Goal: Transaction & Acquisition: Download file/media

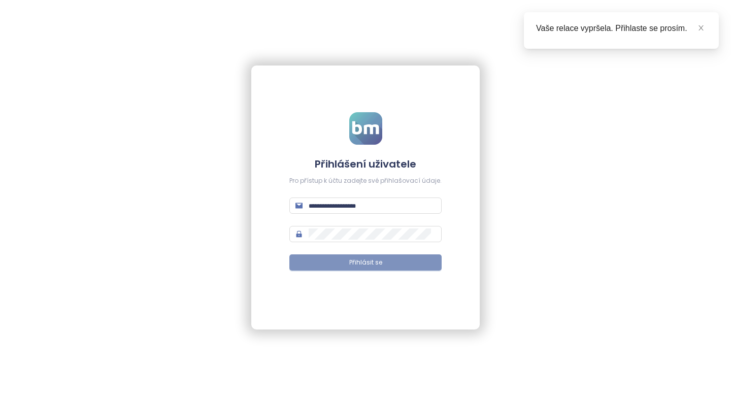
type input "**********"
click at [351, 264] on span "Přihlásit se" at bounding box center [365, 263] width 33 height 10
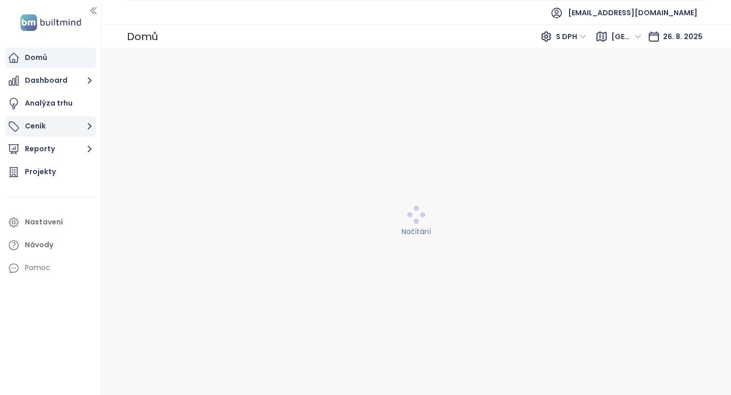
click at [64, 123] on button "Ceník" at bounding box center [50, 126] width 91 height 20
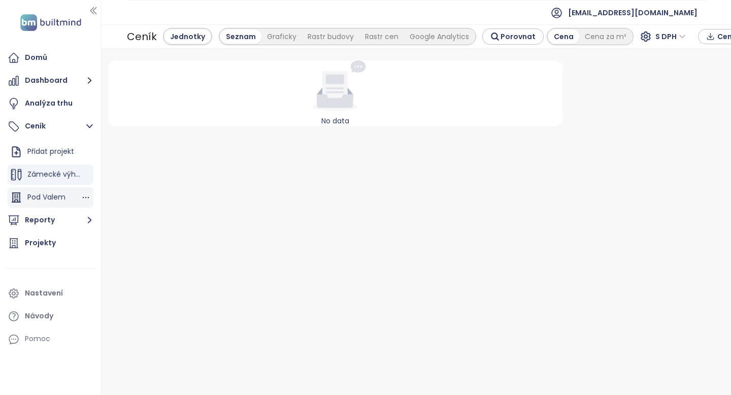
click at [54, 198] on span "Pod Valem" at bounding box center [46, 197] width 38 height 10
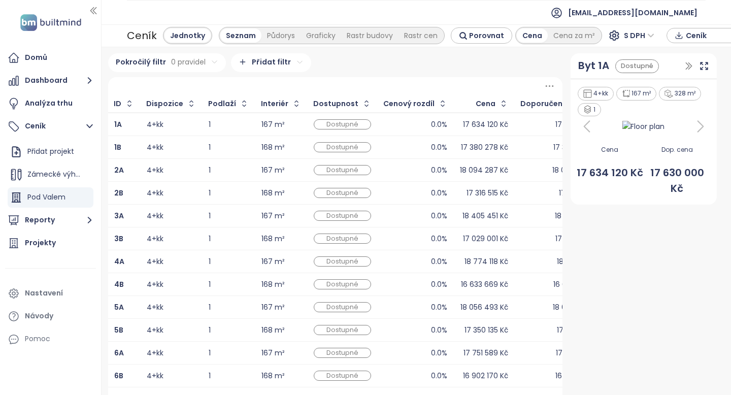
click at [719, 33] on div "Ceník" at bounding box center [717, 35] width 90 height 15
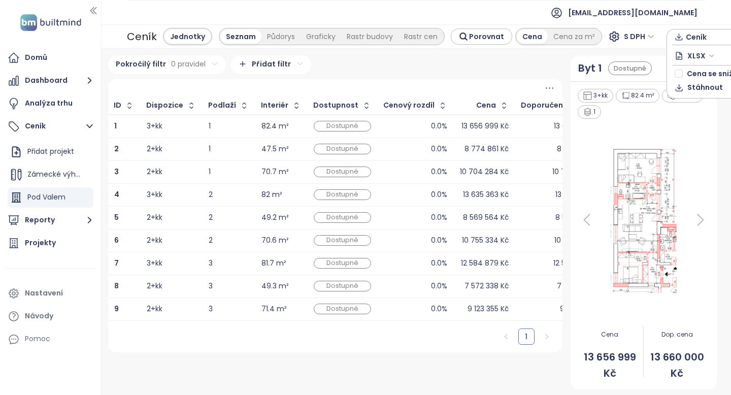
scroll to position [0, 32]
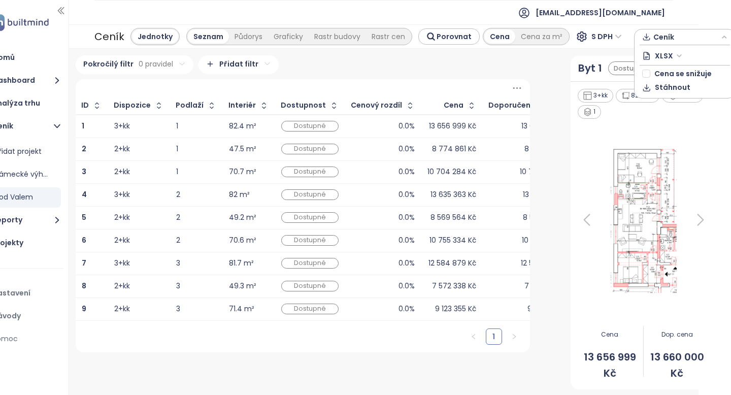
click at [666, 60] on span "XLSX" at bounding box center [667, 55] width 27 height 15
click at [672, 82] on div "XLSX" at bounding box center [681, 76] width 72 height 16
click at [670, 90] on span "Stáhnout" at bounding box center [672, 87] width 36 height 11
